Goal: Navigation & Orientation: Find specific page/section

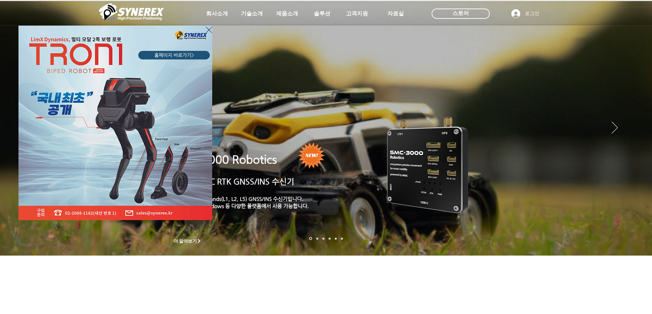
click at [209, 31] on icon "사이트로 돌아가기" at bounding box center [209, 30] width 7 height 9
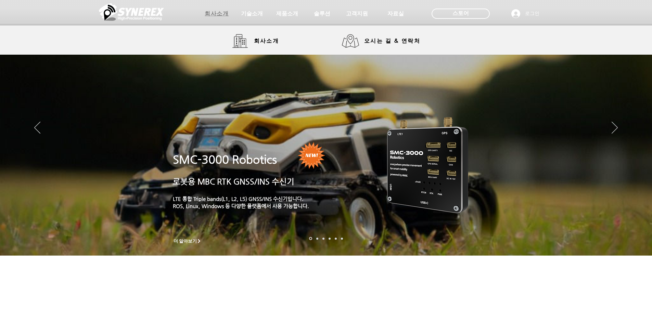
drag, startPoint x: 214, startPoint y: 15, endPoint x: 216, endPoint y: 20, distance: 4.4
click at [215, 15] on span "회사소개" at bounding box center [217, 13] width 24 height 7
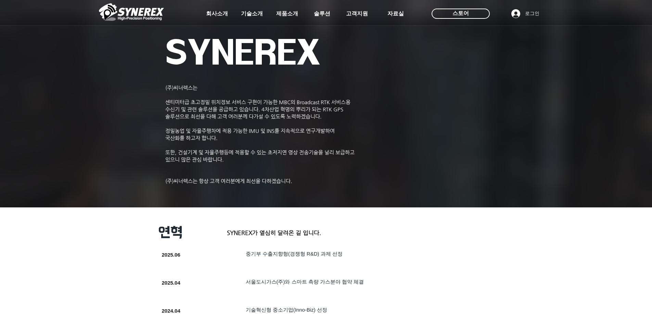
click at [258, 41] on div at bounding box center [326, 50] width 652 height 101
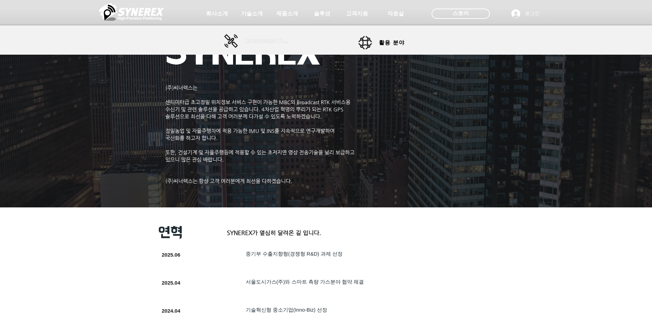
click at [259, 36] on span "Broadcast RTK" at bounding box center [268, 41] width 46 height 14
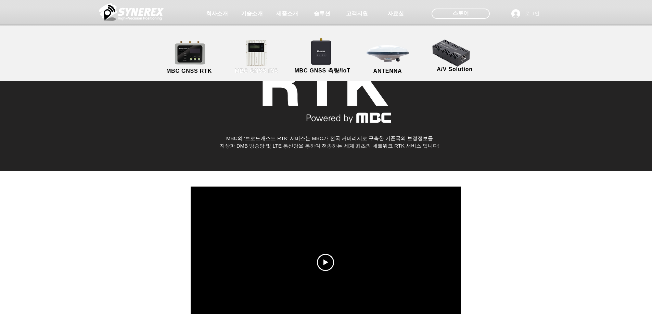
click at [271, 49] on link "MBC GNSS INS" at bounding box center [257, 57] width 62 height 36
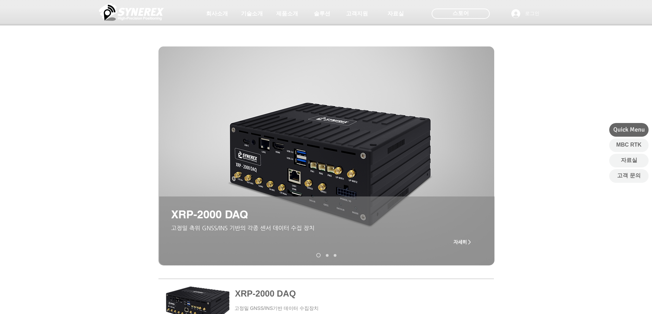
click at [327, 256] on link "XRP-2000" at bounding box center [327, 255] width 3 height 3
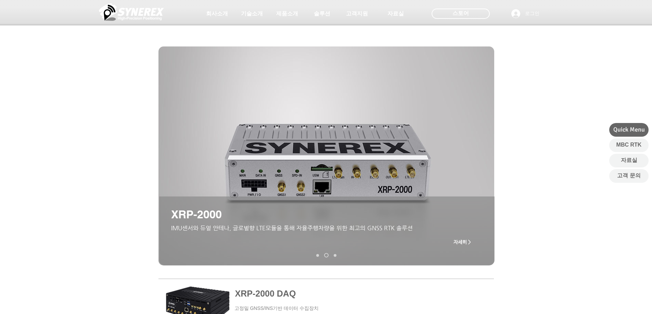
click at [334, 256] on link "MGI-2000" at bounding box center [335, 255] width 3 height 3
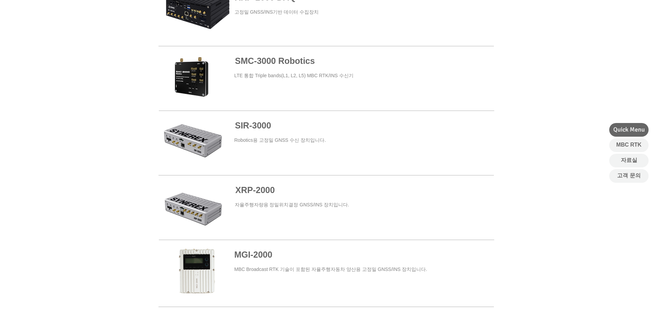
scroll to position [342, 0]
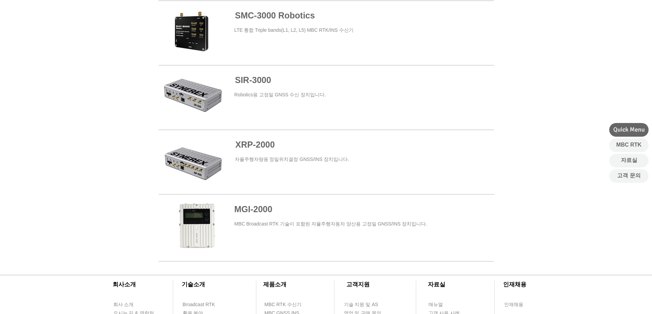
click at [307, 164] on span at bounding box center [326, 162] width 335 height 62
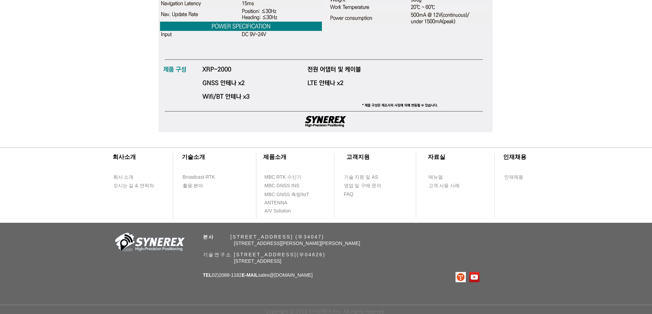
scroll to position [1934, 0]
